Goal: Task Accomplishment & Management: Use online tool/utility

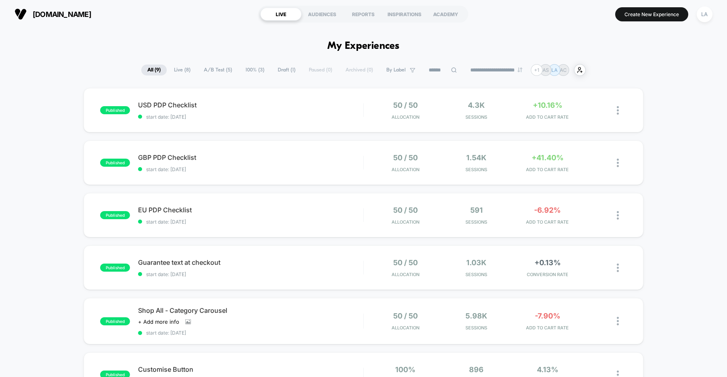
scroll to position [43, 0]
click at [317, 20] on div "AUDIENCES" at bounding box center [322, 14] width 41 height 13
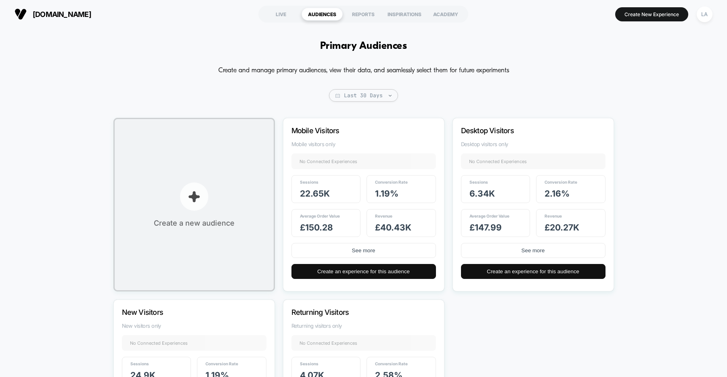
click at [172, 205] on button "Create a new audience" at bounding box center [193, 205] width 161 height 174
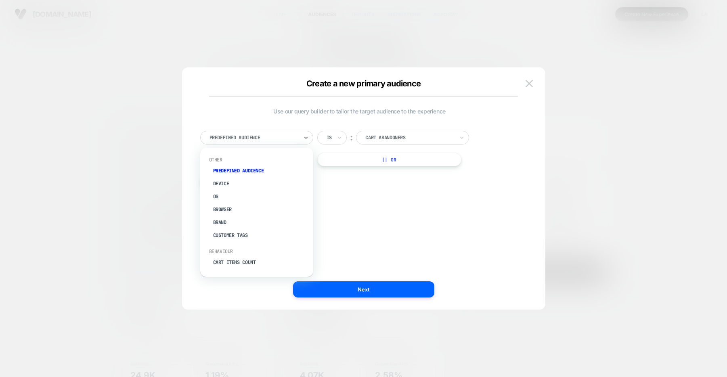
click at [299, 135] on div "Predefined Audience" at bounding box center [256, 138] width 113 height 14
click at [120, 262] on div at bounding box center [363, 188] width 727 height 377
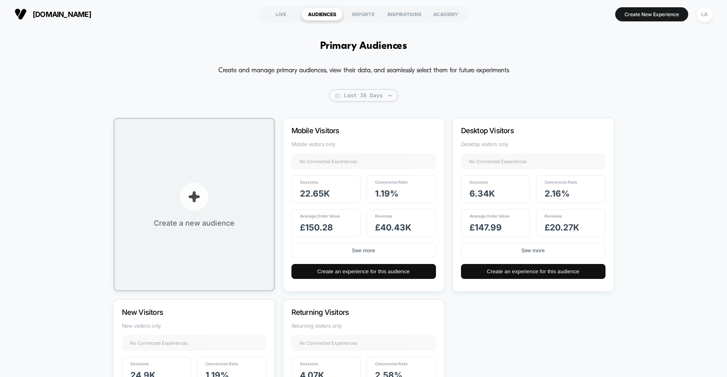
click at [194, 214] on button "Create a new audience" at bounding box center [193, 205] width 161 height 174
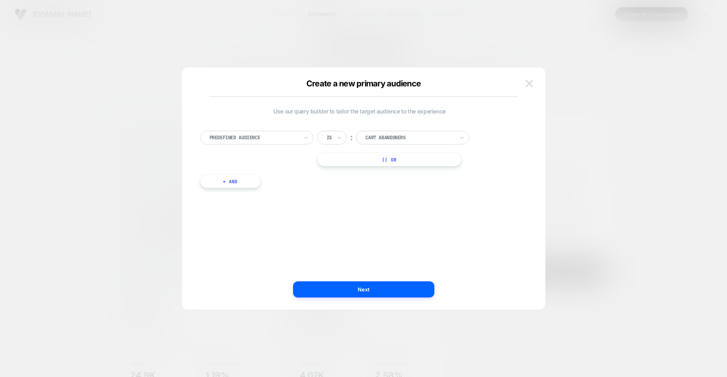
click at [529, 81] on img at bounding box center [529, 83] width 7 height 7
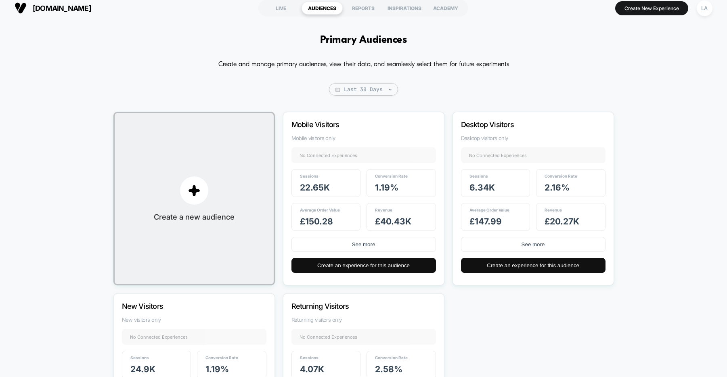
scroll to position [0, 0]
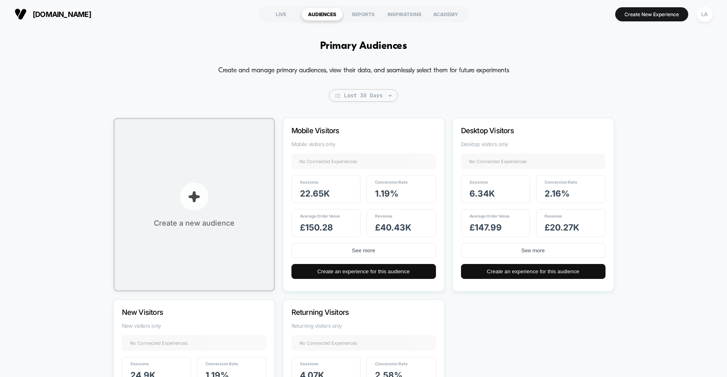
click at [193, 201] on img "button" at bounding box center [194, 197] width 12 height 12
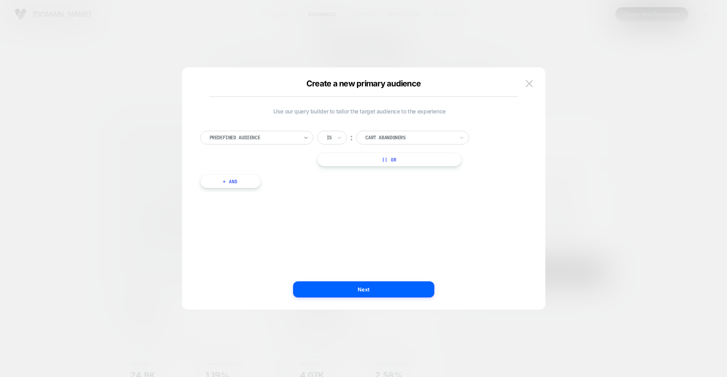
click at [303, 135] on icon at bounding box center [306, 138] width 6 height 8
click at [370, 226] on div "Use our query builder to tailor the target audience to the experience option Ca…" at bounding box center [359, 189] width 339 height 210
click at [260, 141] on div at bounding box center [253, 137] width 89 height 7
click at [363, 197] on div "Use our query builder to tailor the target audience to the experience option Pr…" at bounding box center [359, 189] width 339 height 210
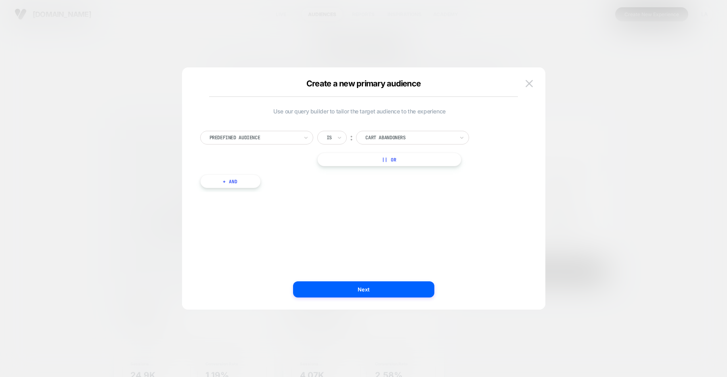
click at [300, 140] on div "Predefined Audience" at bounding box center [256, 138] width 113 height 14
click at [387, 190] on div "option Device focused, 2 of 33. 33 results available. Use Up and Down to choose…" at bounding box center [359, 155] width 327 height 73
click at [291, 131] on div "Predefined Audience" at bounding box center [256, 138] width 113 height 14
click at [406, 222] on div "Use our query builder to tailor the target audience to the experience Predefine…" at bounding box center [359, 189] width 339 height 210
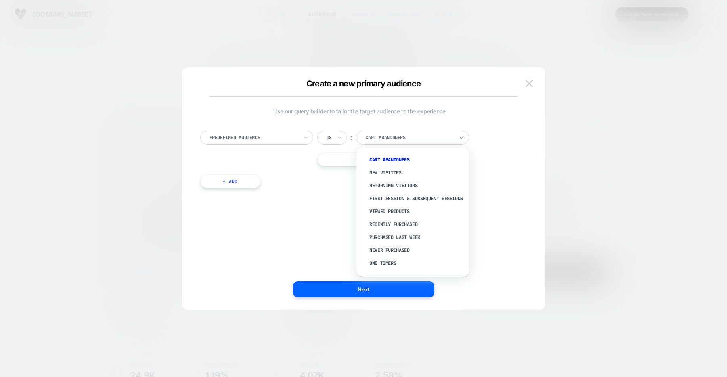
click at [435, 136] on div at bounding box center [409, 137] width 89 height 7
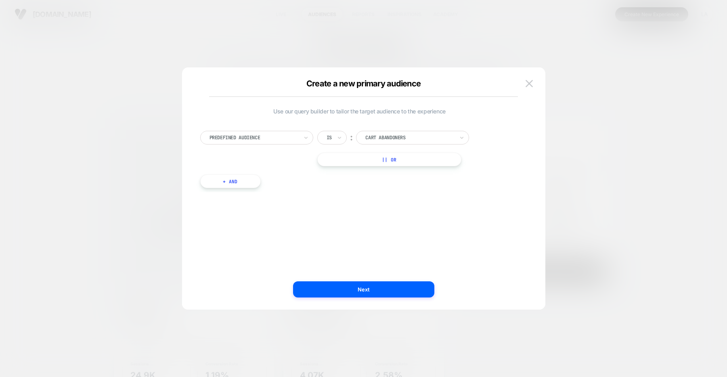
click at [505, 186] on div "Predefined Audience Is ︰ Cart Abandoners || Or + And" at bounding box center [359, 155] width 327 height 73
click at [372, 290] on button "Next" at bounding box center [363, 289] width 141 height 16
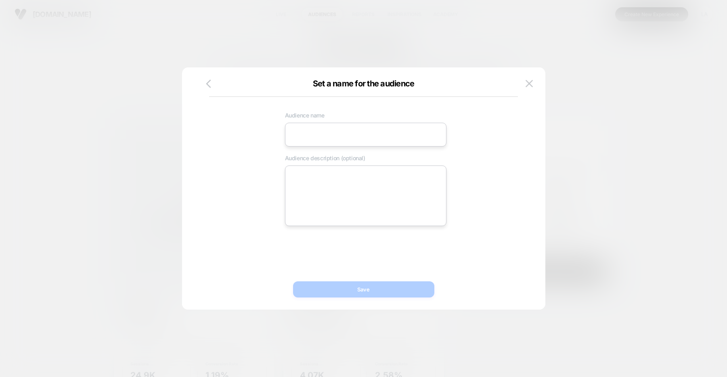
click at [325, 132] on input at bounding box center [365, 135] width 161 height 24
type input "**********"
click at [366, 294] on button "Save" at bounding box center [363, 289] width 141 height 16
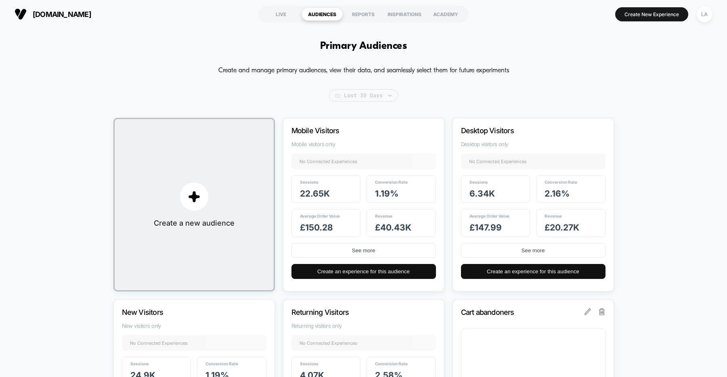
click at [375, 95] on span "Last 30 Days" at bounding box center [363, 95] width 69 height 13
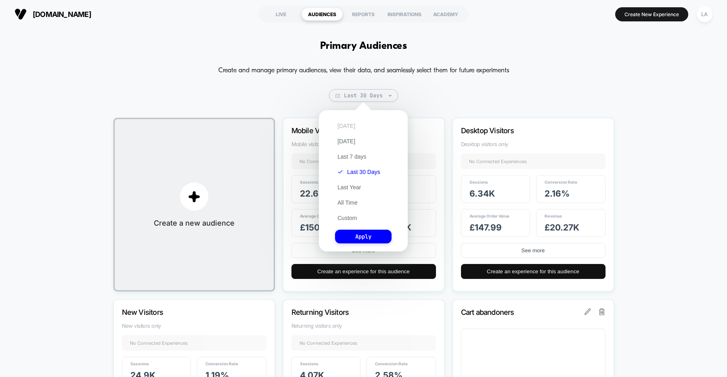
click at [349, 127] on button "[DATE]" at bounding box center [346, 125] width 23 height 7
click at [354, 241] on button "Apply" at bounding box center [363, 237] width 57 height 14
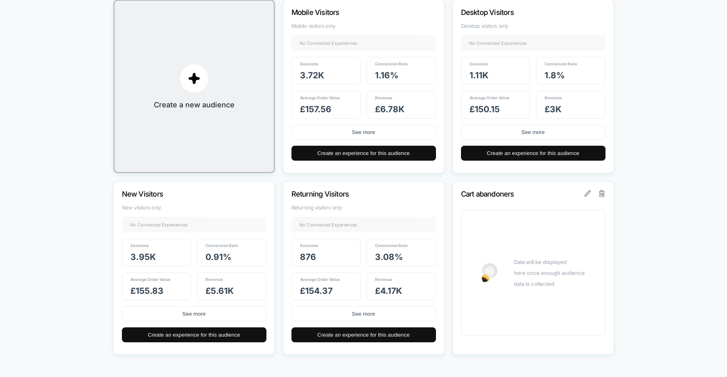
scroll to position [86, 0]
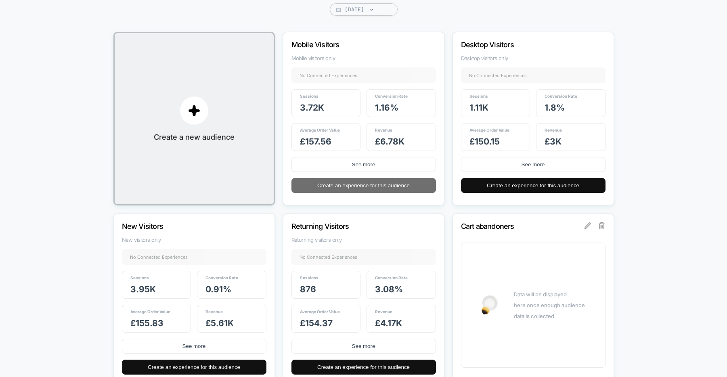
click at [360, 189] on button "Create an experience for this audience" at bounding box center [363, 185] width 145 height 15
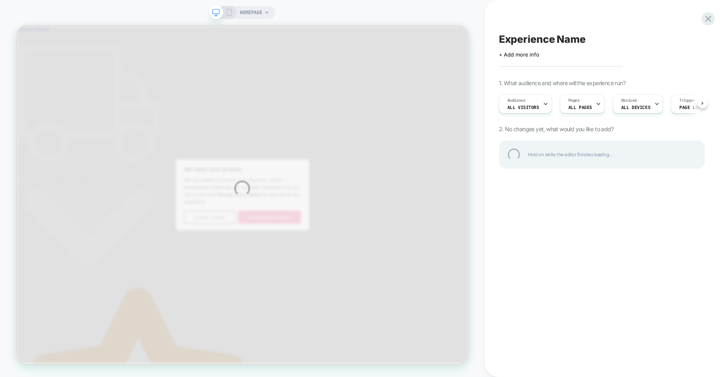
scroll to position [0, 4]
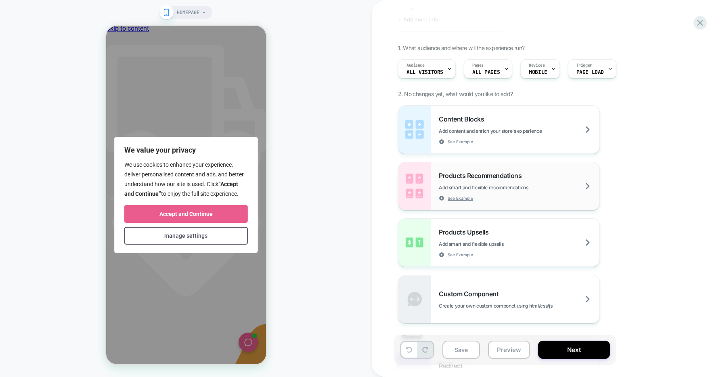
scroll to position [39, 0]
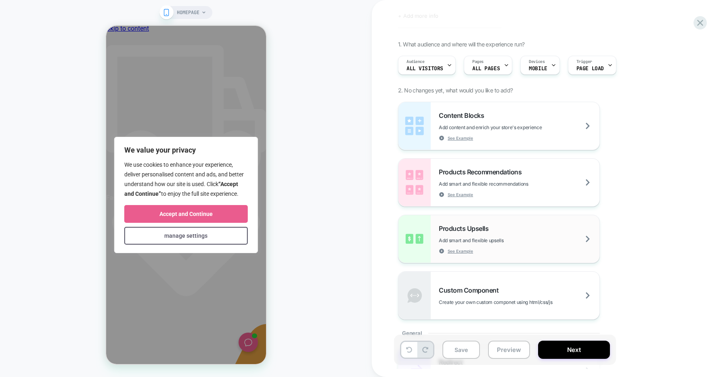
click at [494, 240] on span "Add smart and flexible upsells" at bounding box center [491, 240] width 105 height 6
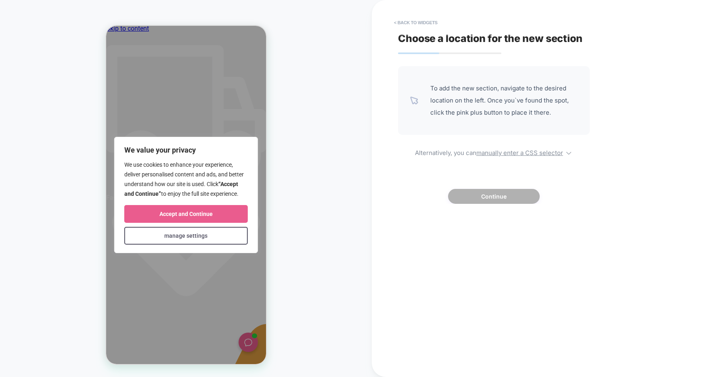
scroll to position [0, 0]
click at [419, 19] on button "< Back to widgets" at bounding box center [416, 22] width 52 height 13
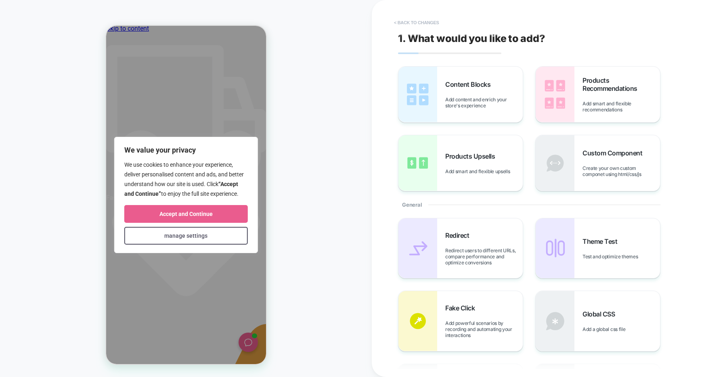
click at [415, 20] on button "< Back to changes" at bounding box center [416, 22] width 53 height 13
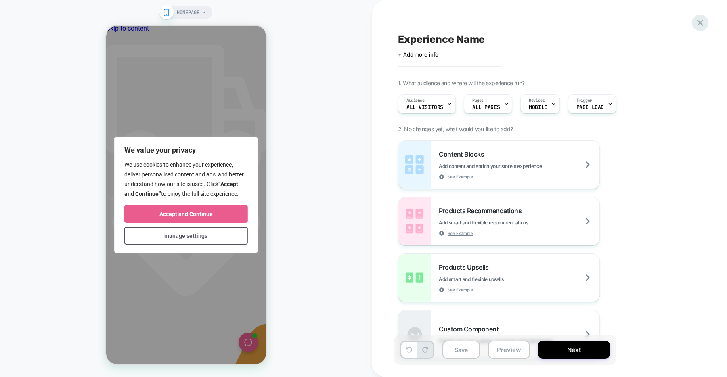
click at [705, 28] on div "Experience Name Click to edit experience details + Add more info 1. What audien…" at bounding box center [549, 188] width 355 height 377
click at [702, 27] on icon at bounding box center [700, 22] width 11 height 11
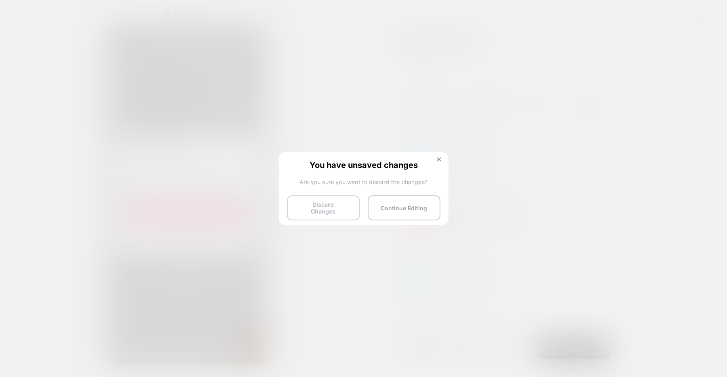
click at [337, 203] on button "Discard Changes" at bounding box center [323, 207] width 73 height 25
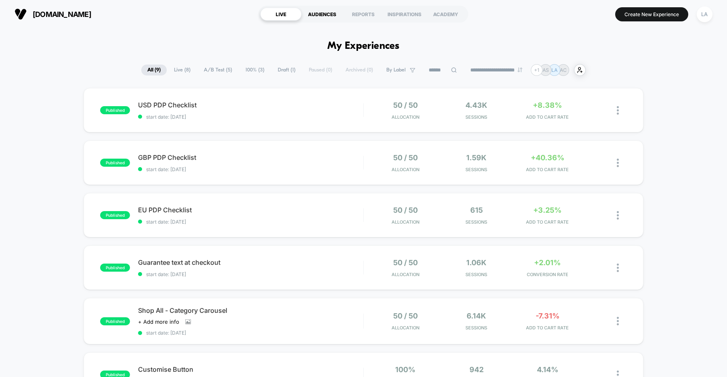
click at [308, 7] on section "LIVE AUDIENCES REPORTS INSPIRATIONS ACADEMY" at bounding box center [363, 14] width 230 height 20
click at [313, 12] on div "AUDIENCES" at bounding box center [322, 14] width 41 height 13
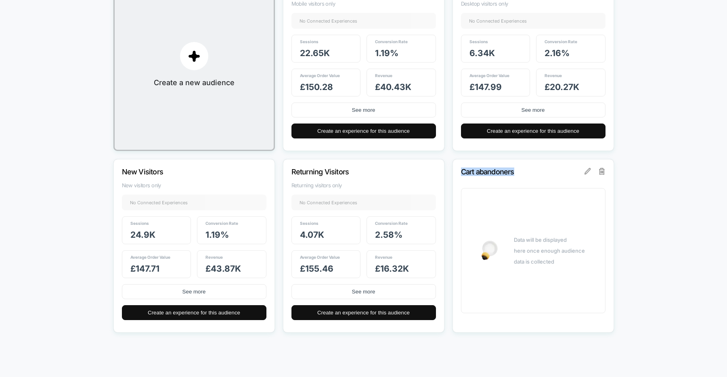
drag, startPoint x: 461, startPoint y: 169, endPoint x: 547, endPoint y: 170, distance: 86.0
click at [547, 170] on p "Cart abandoners" at bounding box center [522, 172] width 123 height 8
drag, startPoint x: 547, startPoint y: 170, endPoint x: 502, endPoint y: 165, distance: 45.4
click at [541, 170] on p "Cart abandoners" at bounding box center [522, 172] width 123 height 8
